Goal: Information Seeking & Learning: Learn about a topic

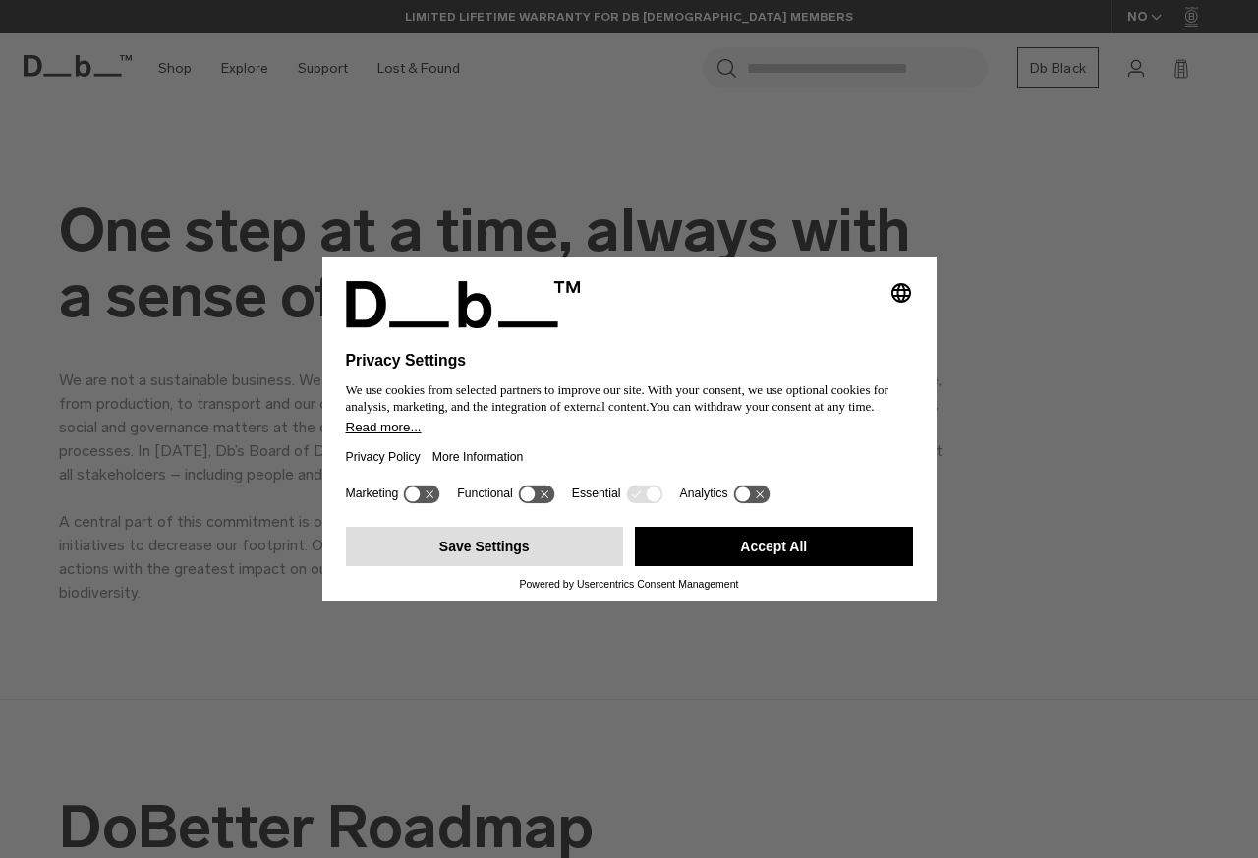
click at [482, 550] on button "Save Settings" at bounding box center [485, 546] width 278 height 39
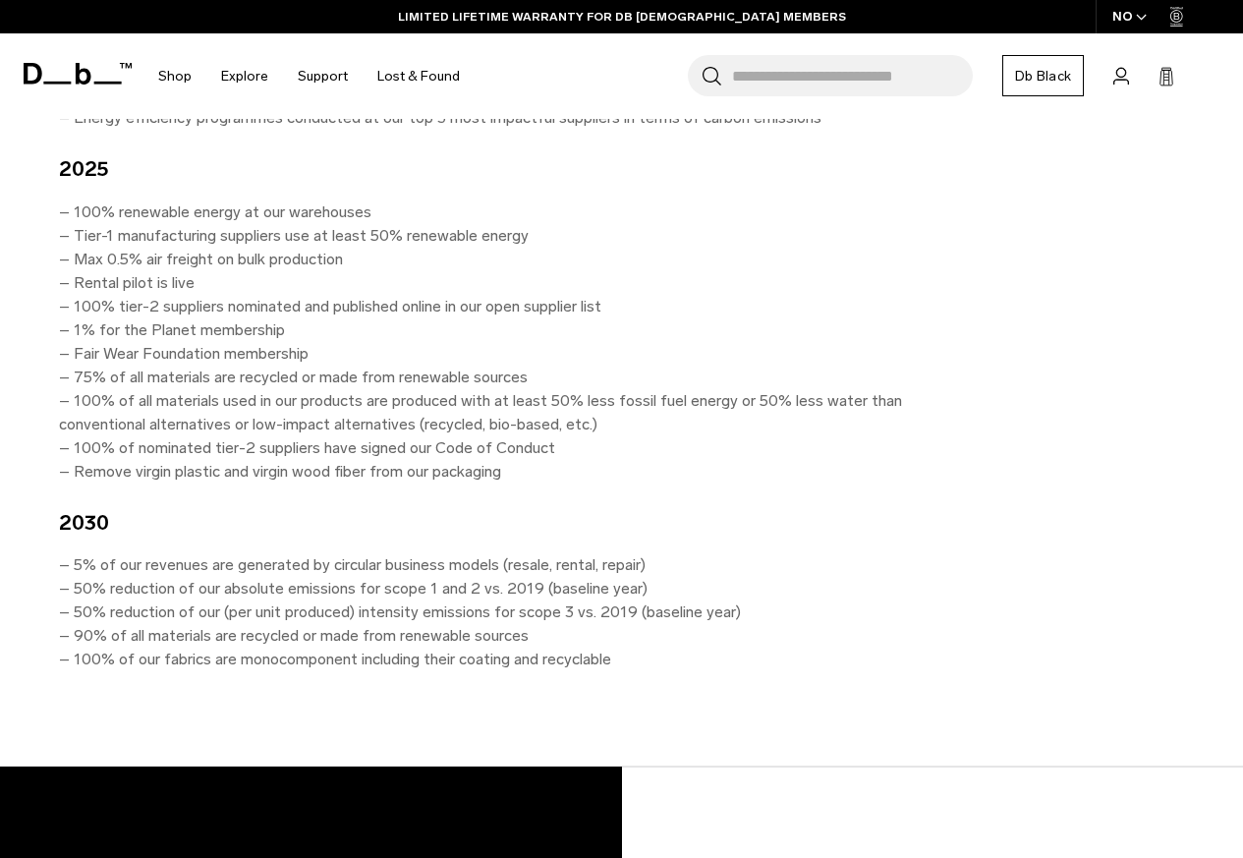
scroll to position [1887, 0]
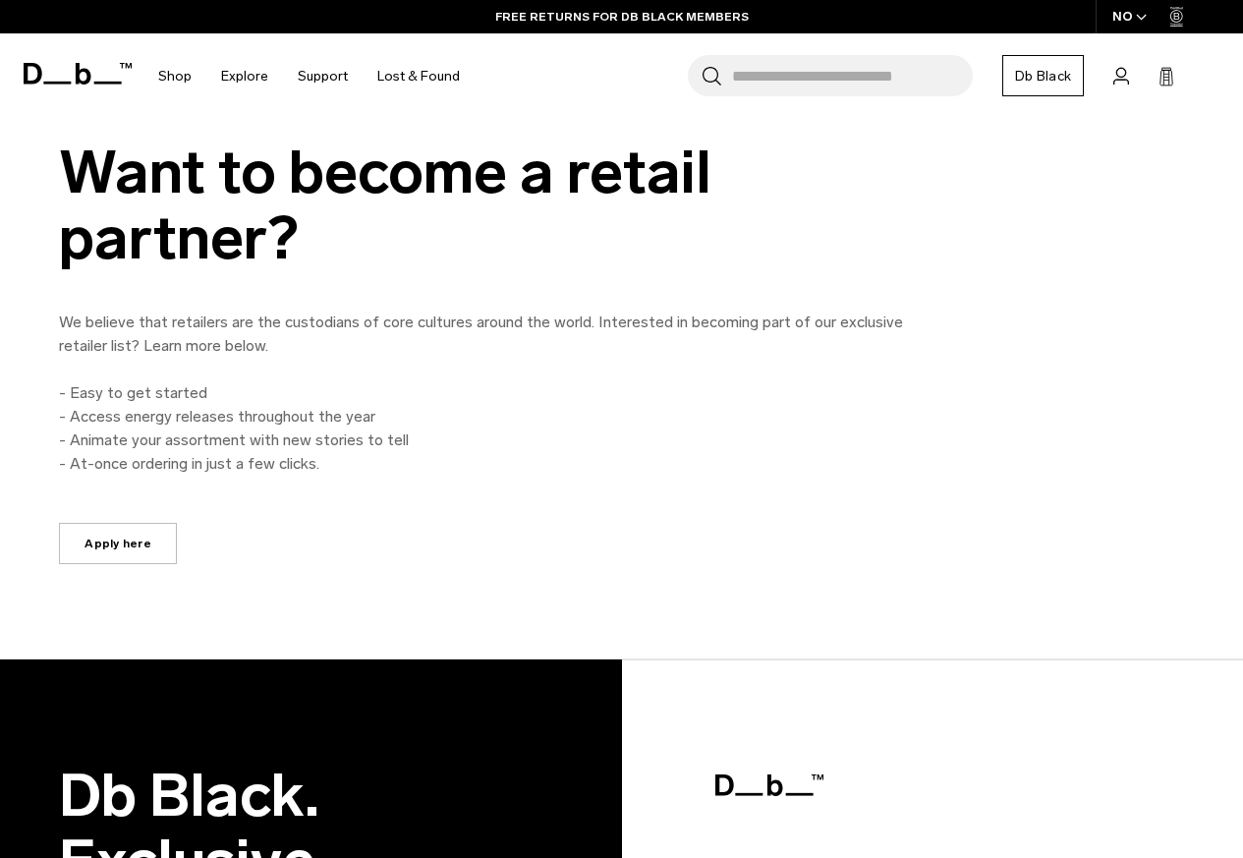
scroll to position [1415, 0]
